Goal: Information Seeking & Learning: Learn about a topic

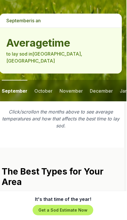
scroll to position [1015, 2]
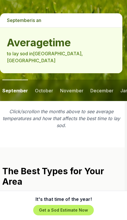
click at [45, 80] on button "october" at bounding box center [44, 90] width 18 height 21
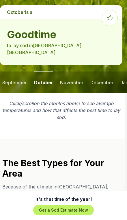
click at [74, 71] on button "november" at bounding box center [71, 81] width 23 height 21
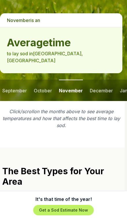
click at [99, 80] on button "december" at bounding box center [101, 90] width 23 height 21
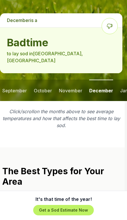
click at [122, 80] on button "january" at bounding box center [128, 90] width 17 height 21
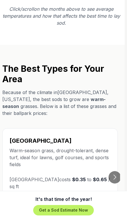
click at [120, 171] on button "Go to next slide" at bounding box center [115, 177] width 12 height 12
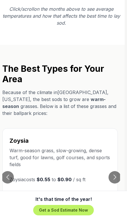
click at [117, 171] on button "Go to next slide" at bounding box center [115, 177] width 12 height 12
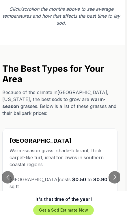
click at [117, 171] on button "Go to next slide" at bounding box center [115, 177] width 12 height 12
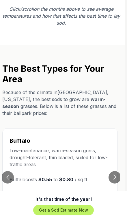
click at [11, 171] on button "Go to previous slide" at bounding box center [7, 177] width 12 height 12
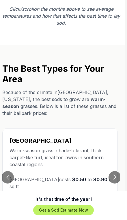
click at [10, 171] on button "Go to previous slide" at bounding box center [7, 177] width 12 height 12
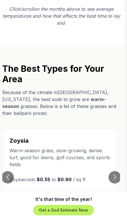
click at [12, 171] on button "Go to previous slide" at bounding box center [7, 177] width 12 height 12
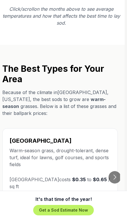
click at [117, 171] on button "Go to next slide" at bounding box center [115, 177] width 12 height 12
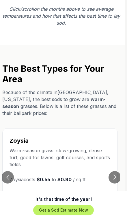
click at [116, 171] on button "Go to next slide" at bounding box center [115, 177] width 12 height 12
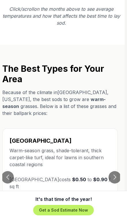
click at [117, 171] on button "Go to next slide" at bounding box center [115, 177] width 12 height 12
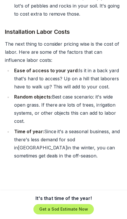
scroll to position [2594, 0]
